Goal: Communication & Community: Answer question/provide support

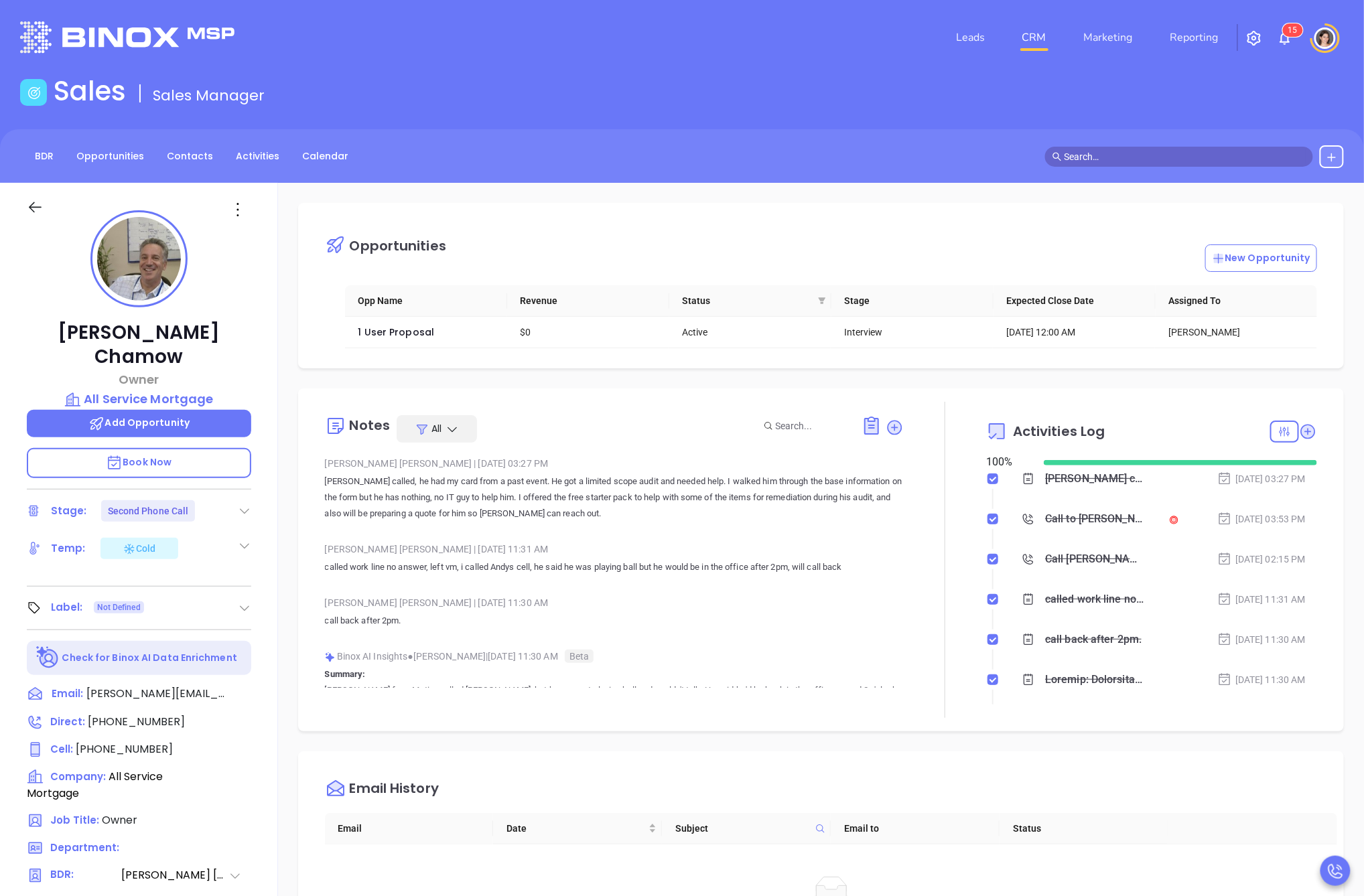
scroll to position [389, 0]
